Goal: Navigation & Orientation: Find specific page/section

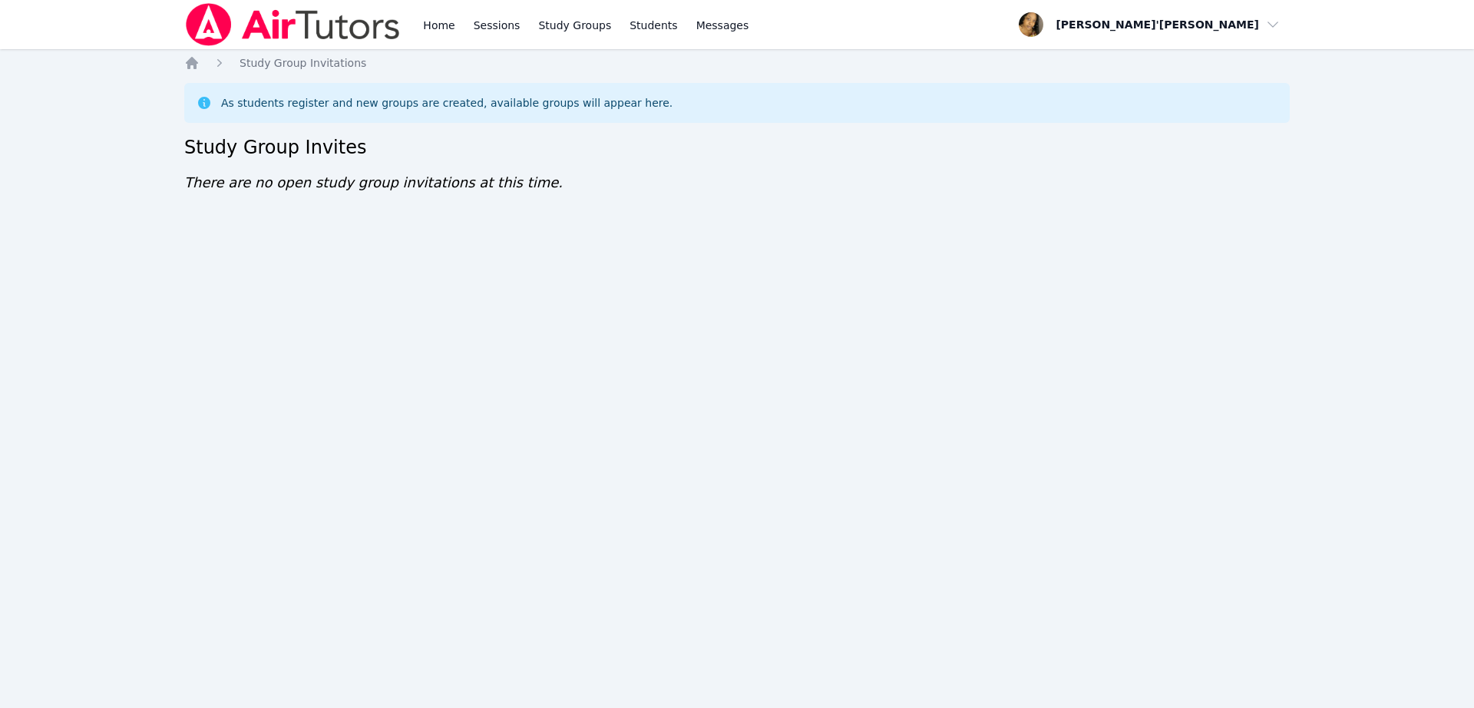
click at [974, 477] on div "Home Sessions Study Groups Students Messages Open user menu Lee'Tayna Hostick O…" at bounding box center [737, 354] width 1474 height 708
